Goal: Navigation & Orientation: Find specific page/section

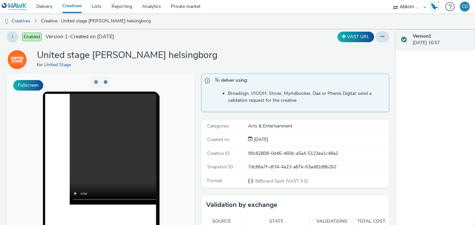
scroll to position [5, 0]
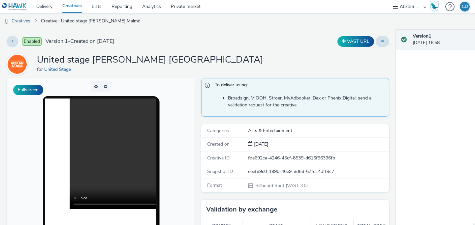
click at [21, 21] on link "Creatives" at bounding box center [17, 21] width 34 height 16
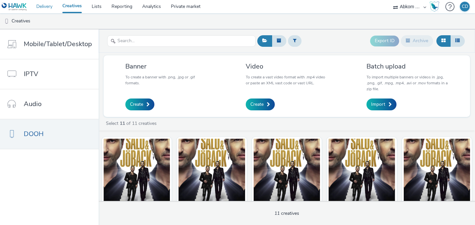
click at [49, 6] on link "Delivery" at bounding box center [44, 6] width 26 height 13
